Goal: Task Accomplishment & Management: Use online tool/utility

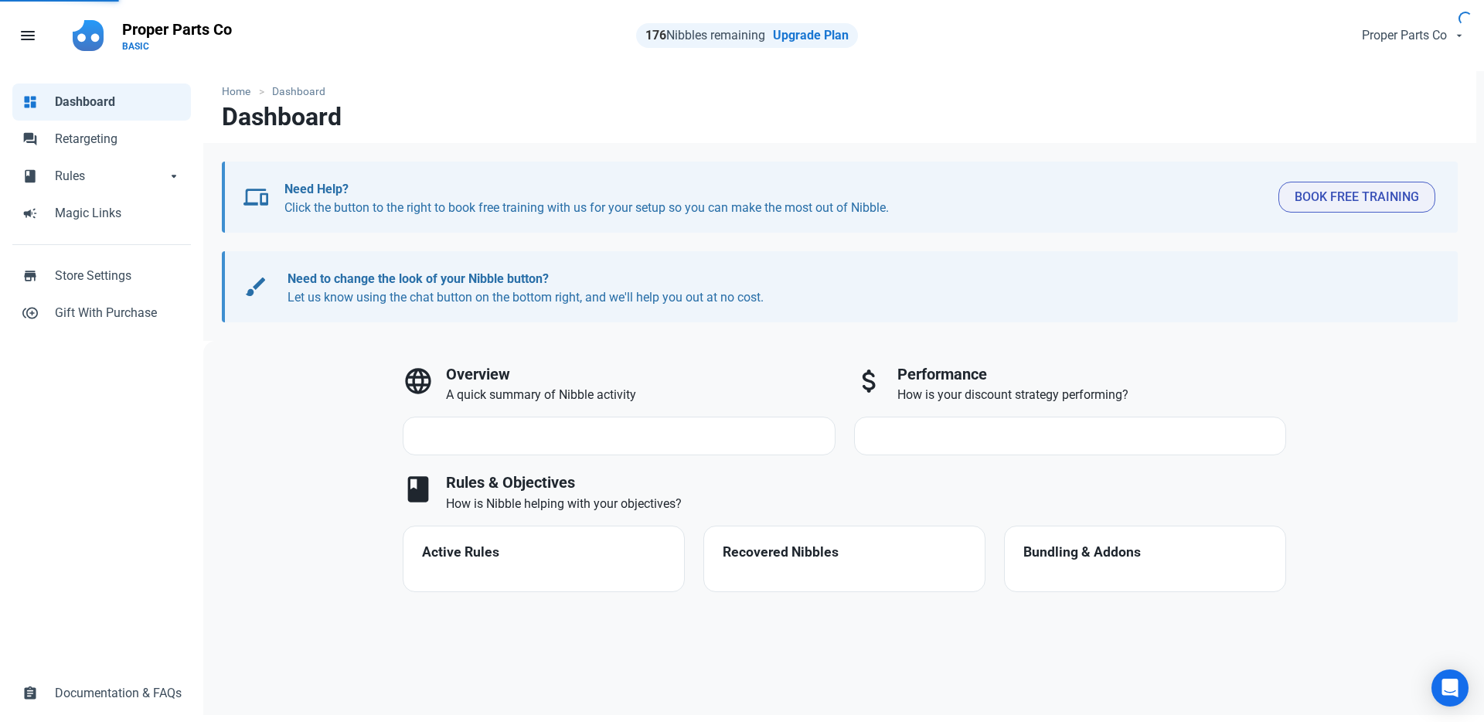
select select "7d"
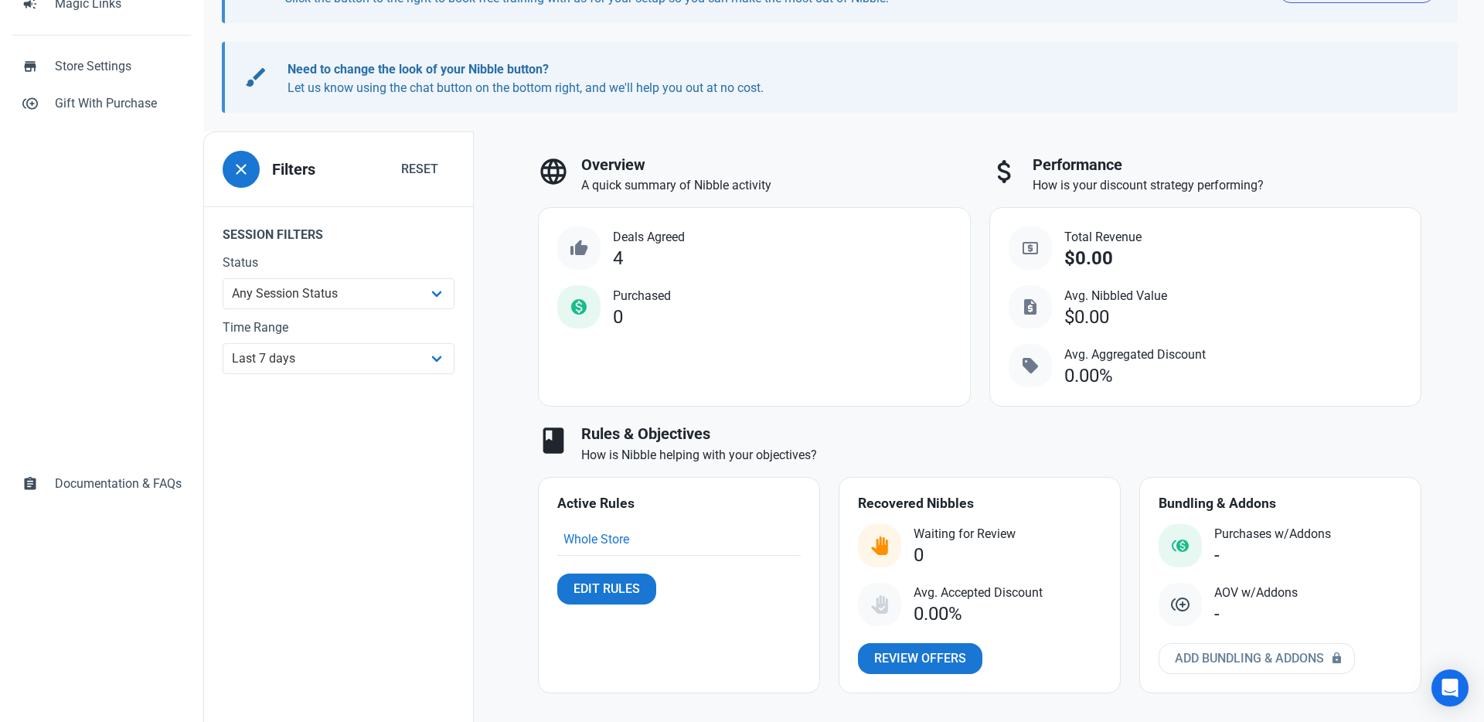
scroll to position [215, 0]
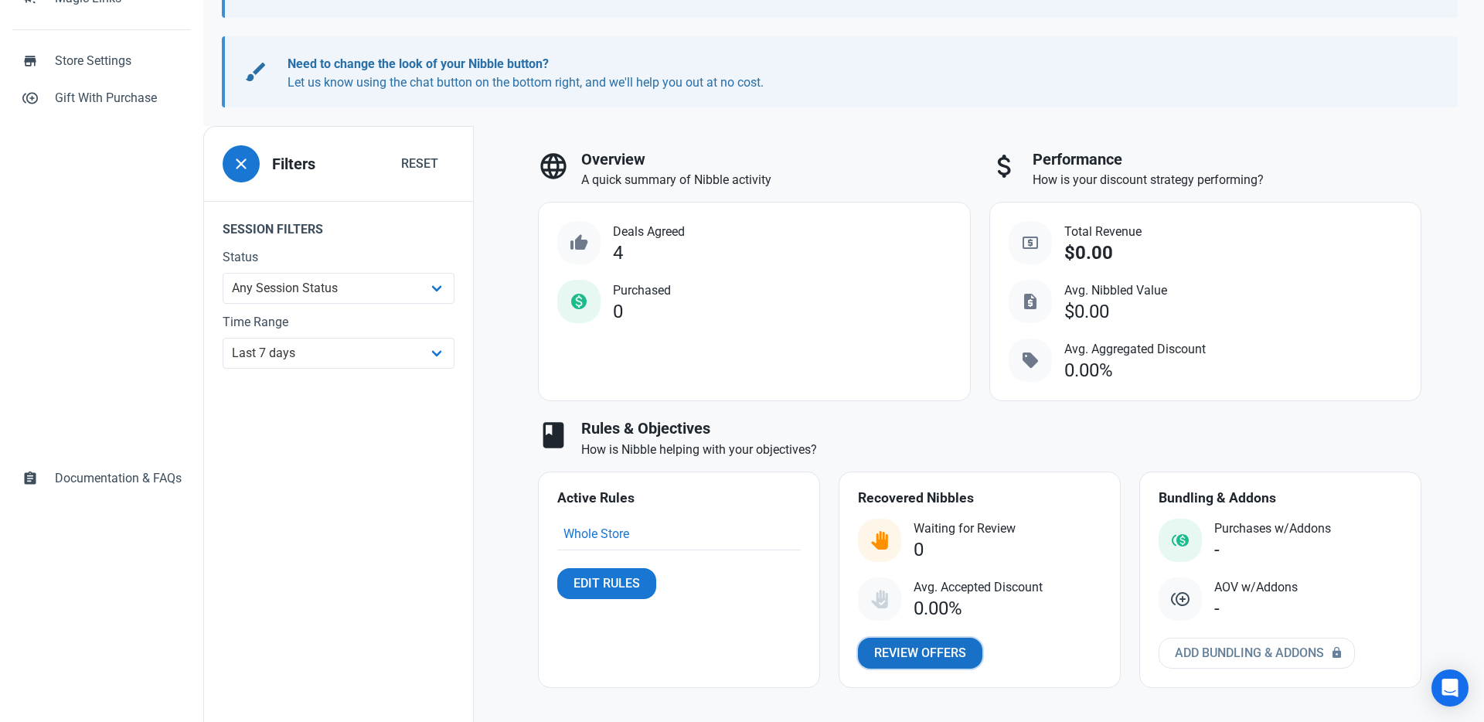
click at [932, 642] on link "Review Offers" at bounding box center [920, 653] width 124 height 31
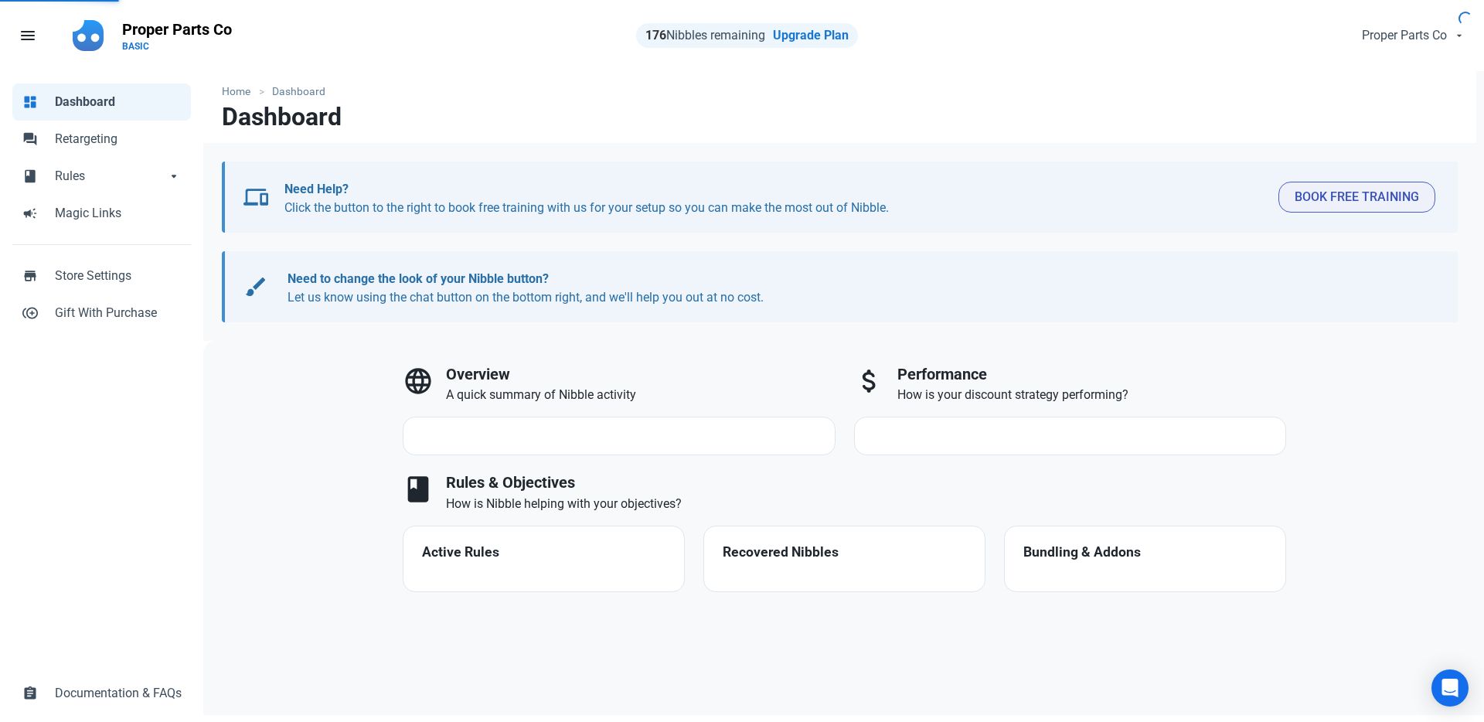
select select "7d"
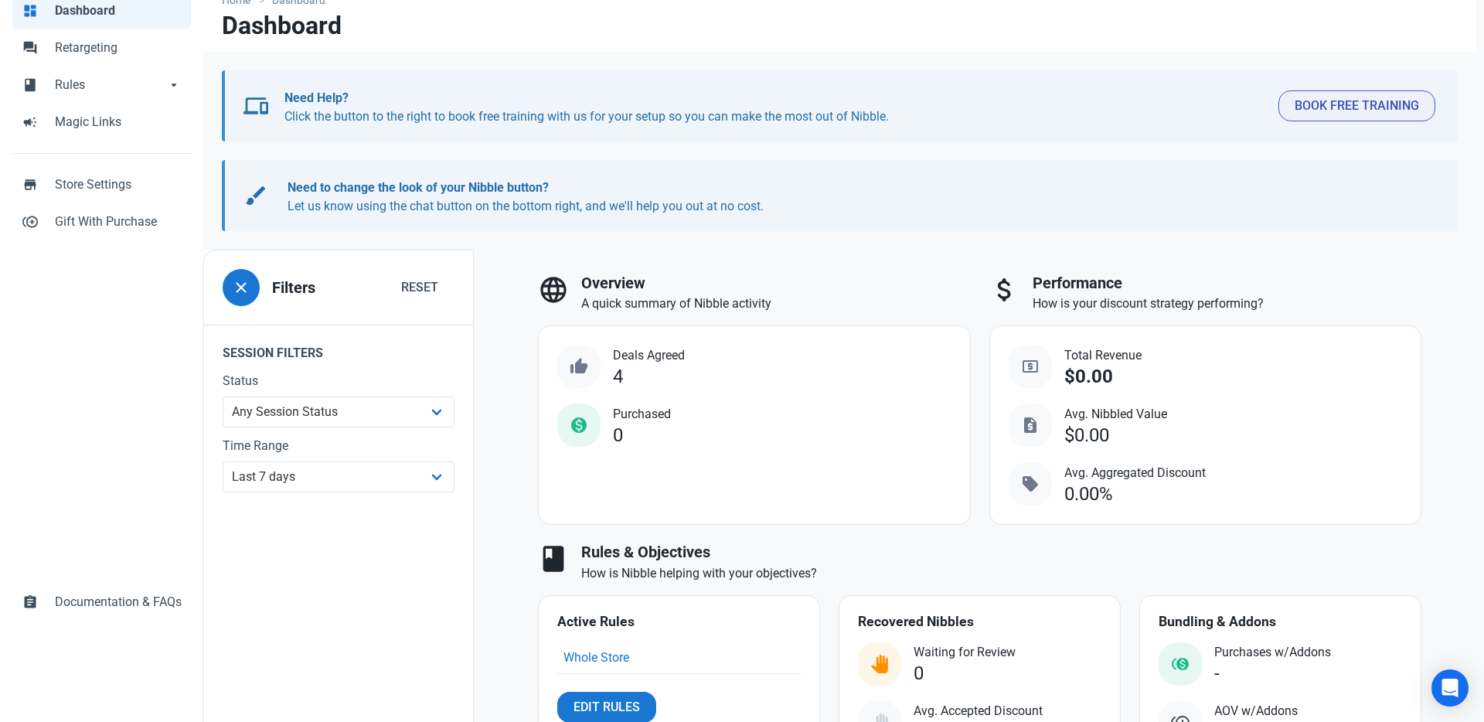
scroll to position [84, 0]
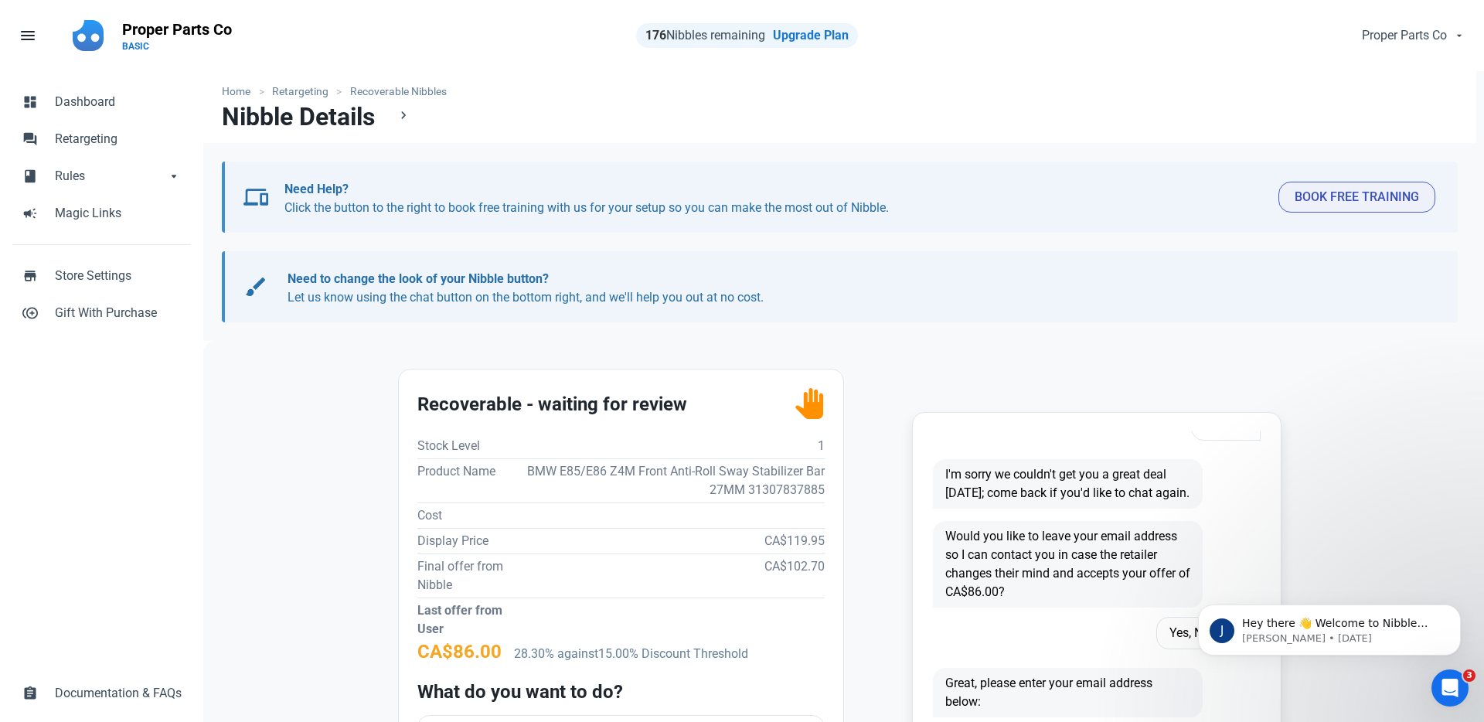
scroll to position [30, 0]
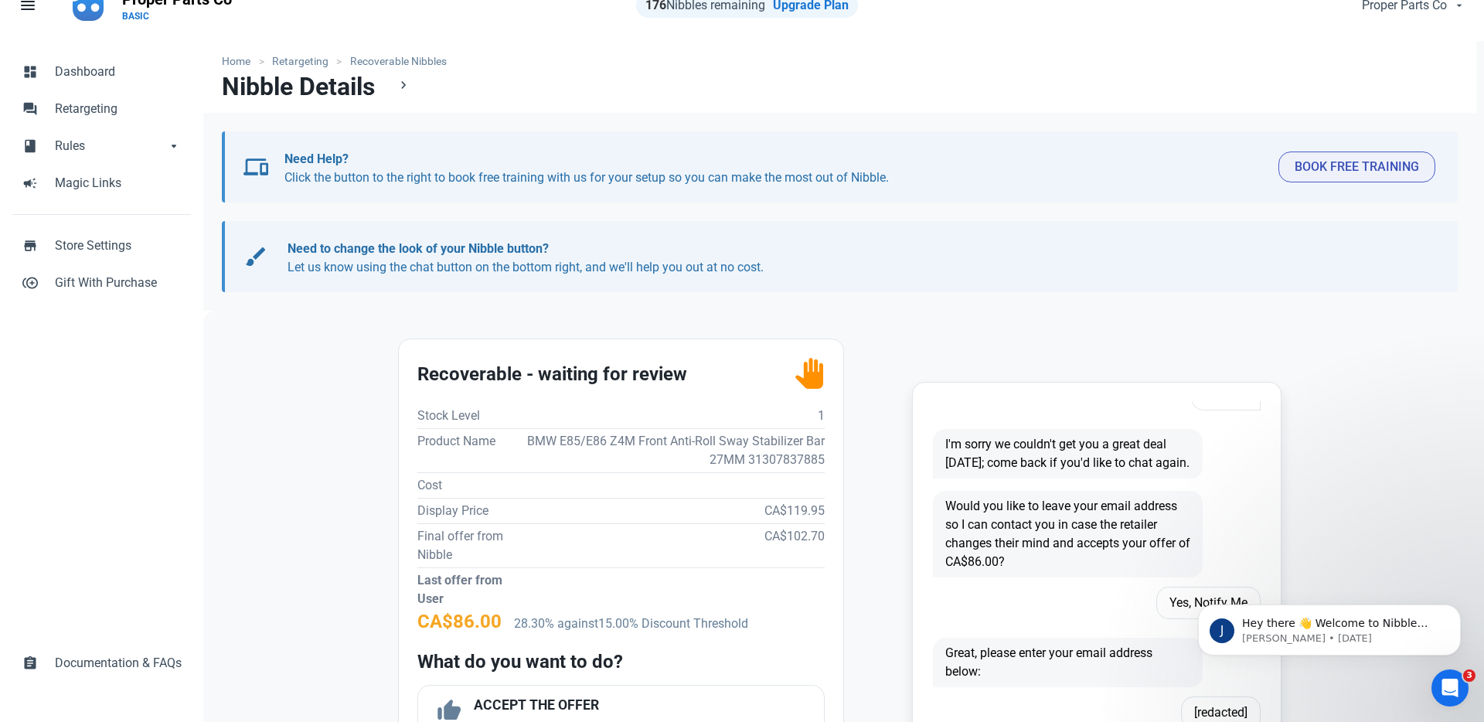
click at [802, 461] on td "BMW E85/E86 Z4M Front Anti-Roll Sway Stabilizer Bar 27MM 31307837885" at bounding box center [672, 450] width 305 height 44
copy td "31307837885"
